Goal: Check status

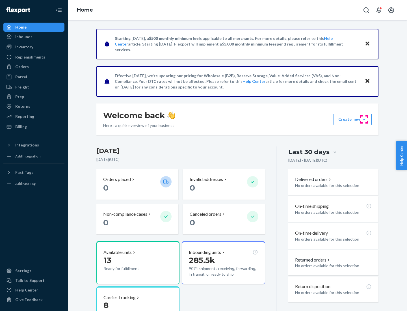
click at [364, 119] on button "Create new Create new inbound Create new order Create new product" at bounding box center [353, 119] width 38 height 11
click at [23, 37] on div "Inbounds" at bounding box center [23, 37] width 17 height 6
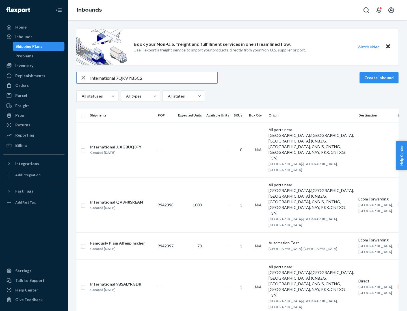
type input "International 7QKVYB5C29"
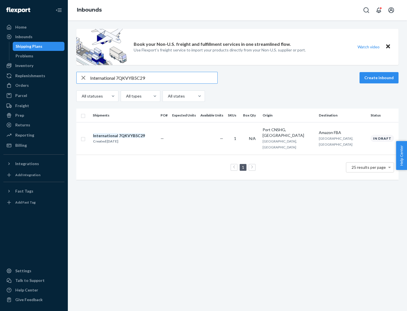
click at [129, 139] on div "Created [DATE]" at bounding box center [119, 142] width 52 height 6
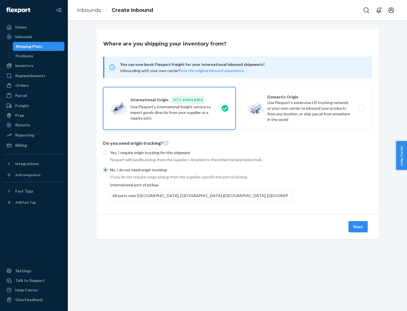
click at [359, 227] on button "Next" at bounding box center [358, 226] width 19 height 11
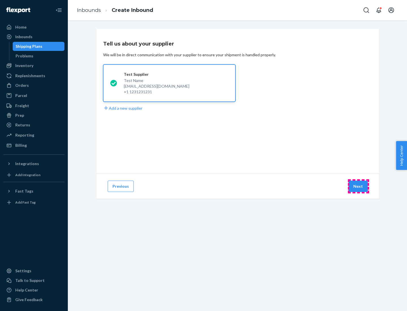
click at [359, 186] on button "Next" at bounding box center [358, 186] width 19 height 11
